Goal: Find specific page/section: Find specific page/section

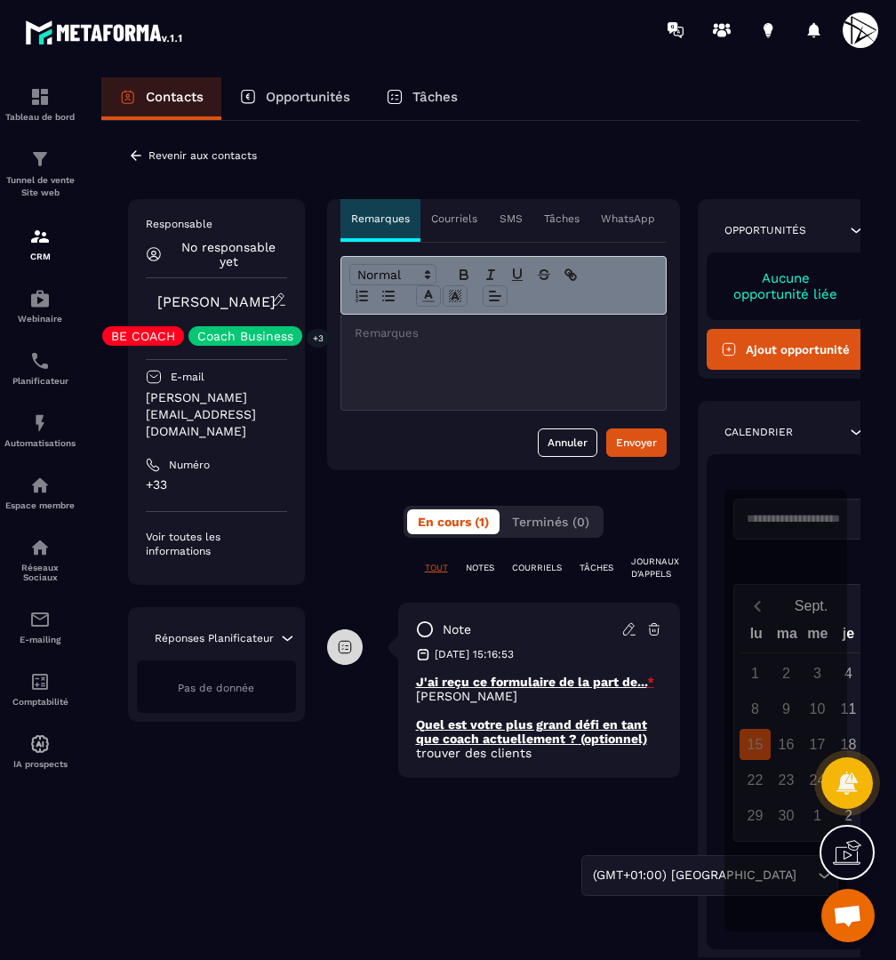
click at [203, 160] on p "Revenir aux contacts" at bounding box center [202, 155] width 108 height 12
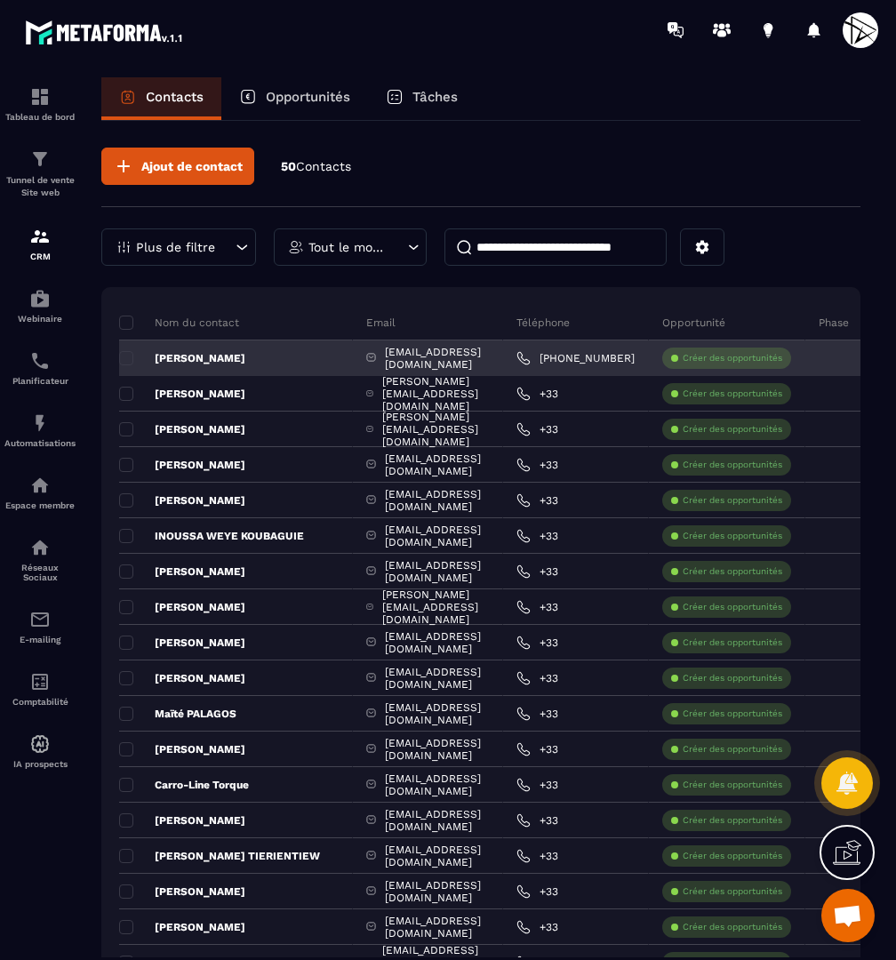
click at [594, 251] on input at bounding box center [555, 246] width 222 height 37
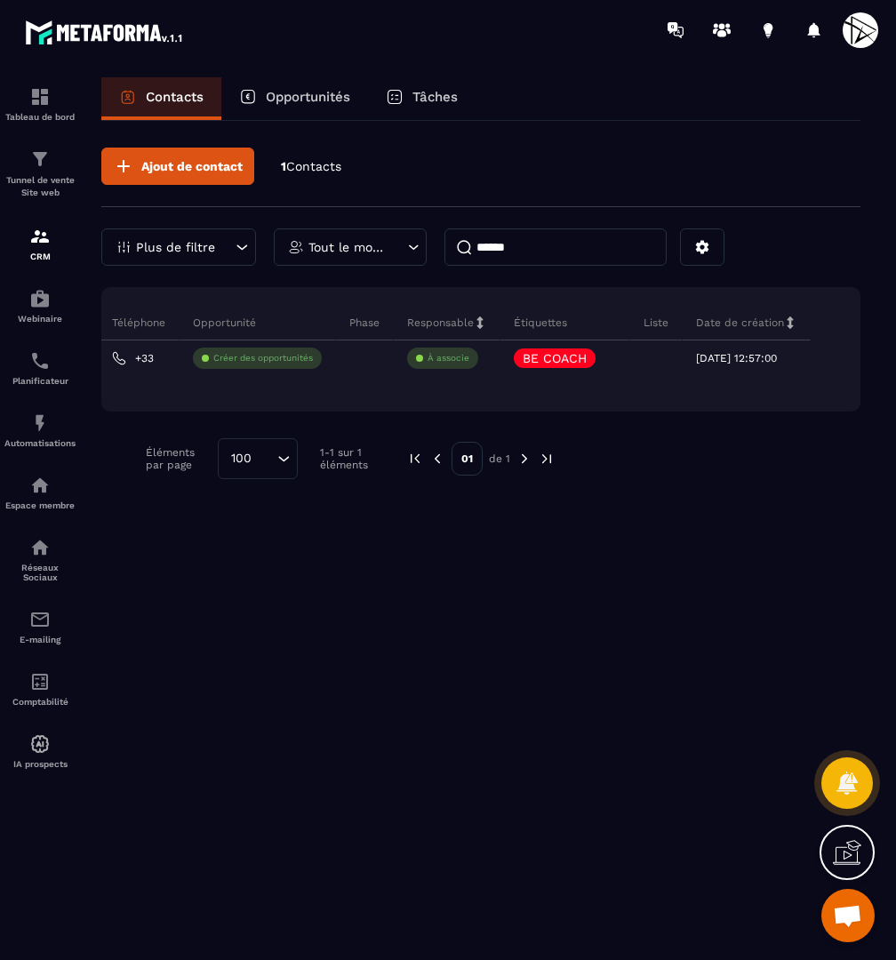
scroll to position [0, 397]
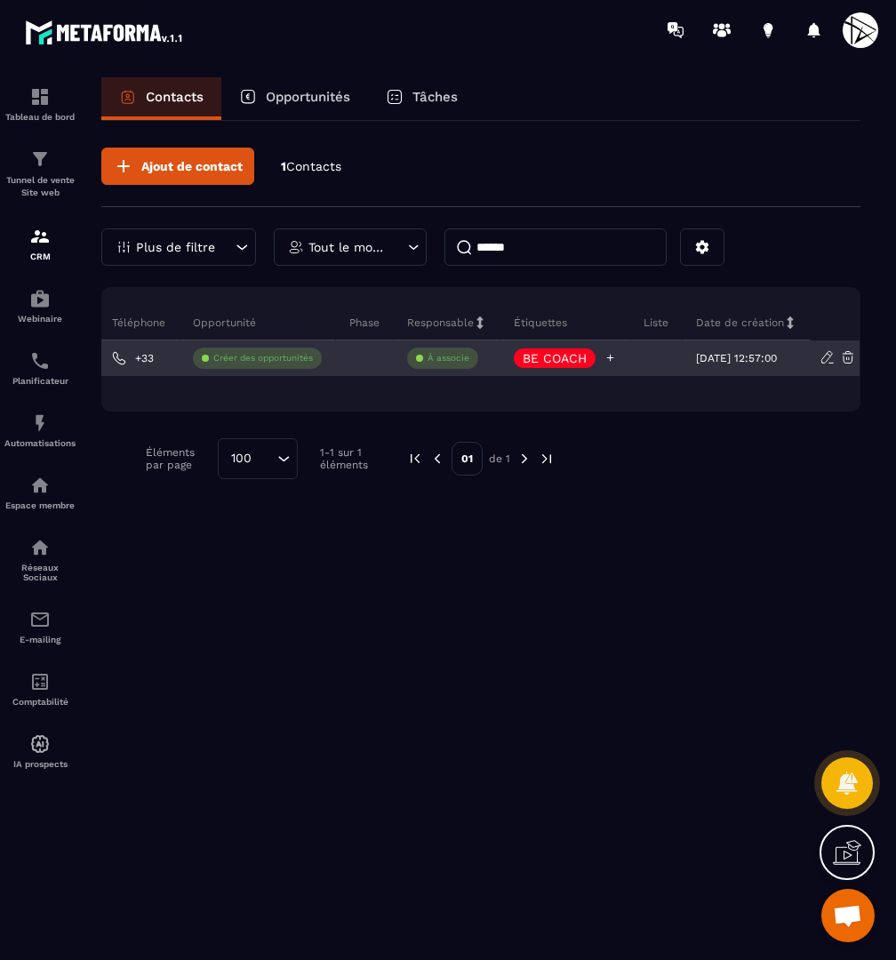
type input "******"
click at [604, 359] on icon at bounding box center [610, 358] width 12 height 12
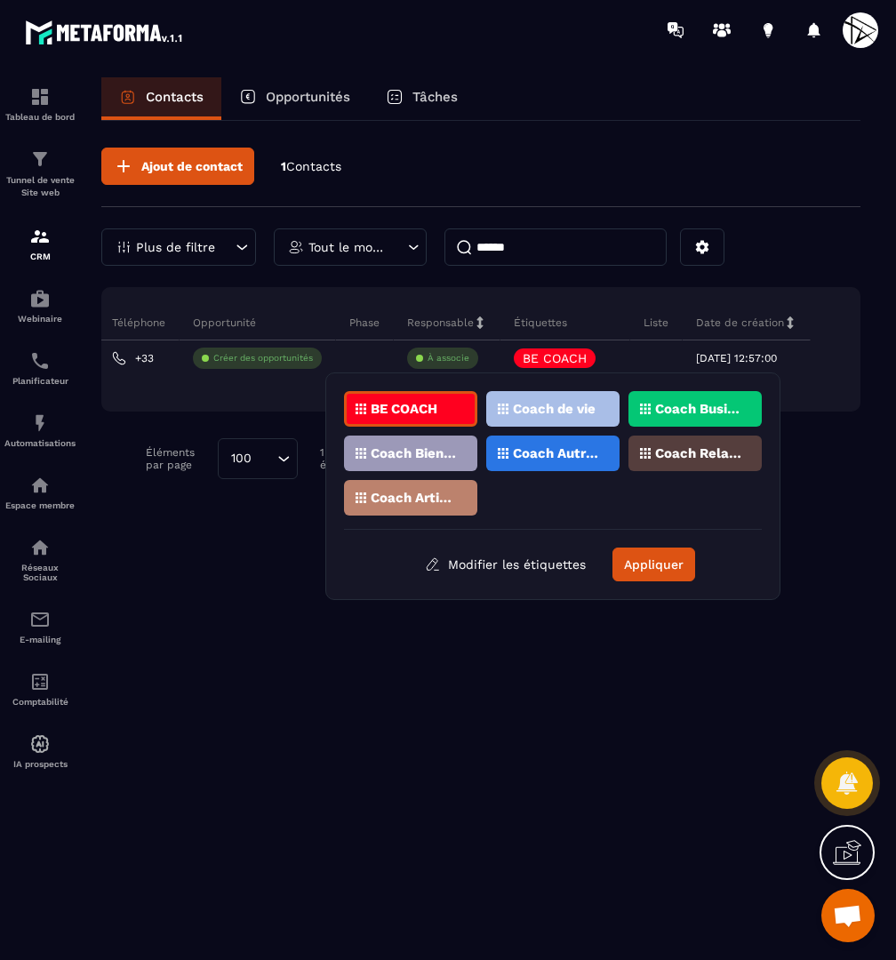
click at [708, 404] on p "Coach Business" at bounding box center [698, 409] width 86 height 12
click at [584, 404] on p "Coach de vie" at bounding box center [554, 409] width 83 height 12
click at [646, 556] on button "Appliquer" at bounding box center [653, 564] width 83 height 34
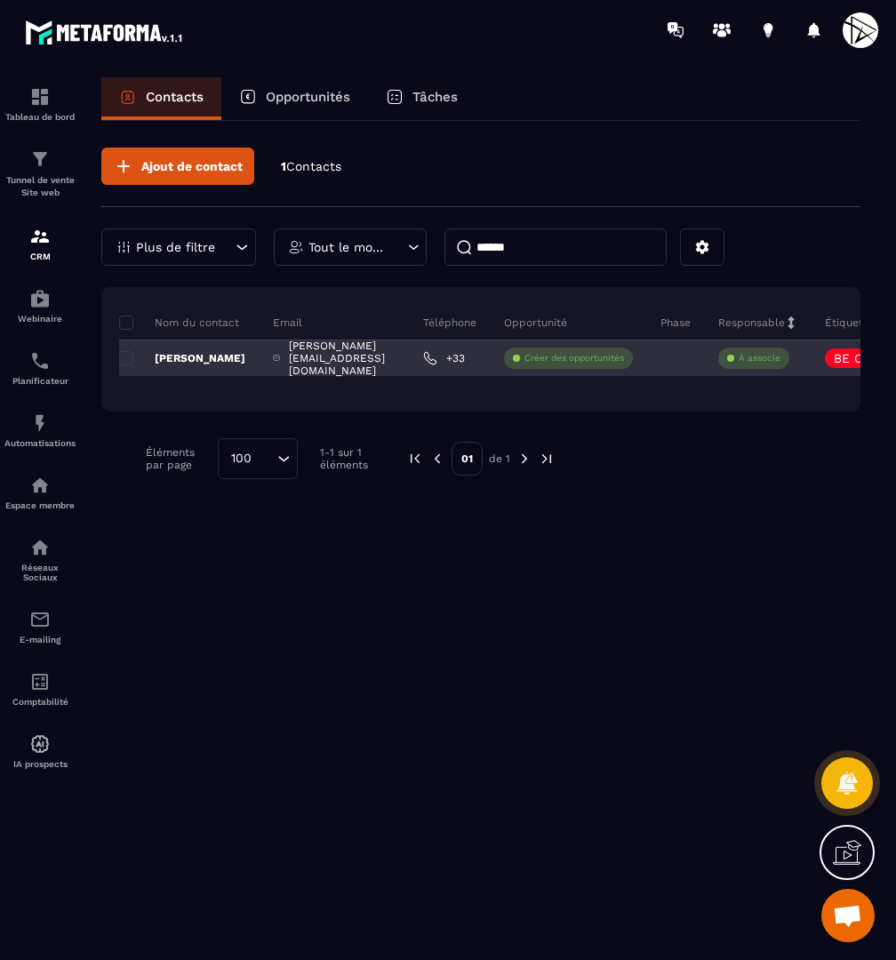
scroll to position [0, 0]
click at [220, 359] on p "[PERSON_NAME]" at bounding box center [182, 358] width 126 height 14
